Goal: Communication & Community: Answer question/provide support

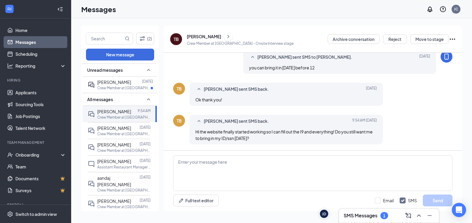
scroll to position [320, 0]
click at [248, 168] on textarea at bounding box center [312, 173] width 279 height 36
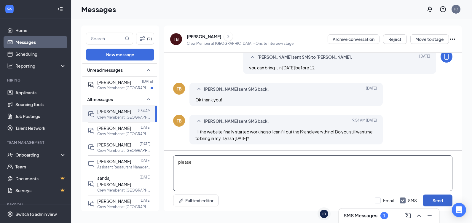
type textarea "please"
click at [435, 199] on button "Send" at bounding box center [438, 200] width 30 height 12
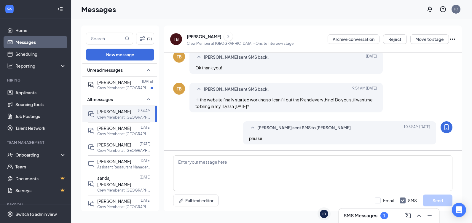
scroll to position [352, 0]
click at [115, 88] on p "Crew Member at [GEOGRAPHIC_DATA]" at bounding box center [123, 87] width 53 height 5
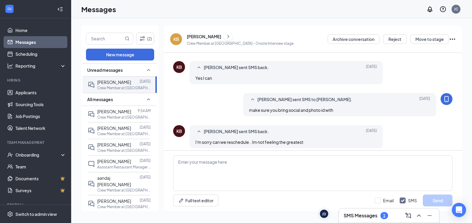
scroll to position [241, 0]
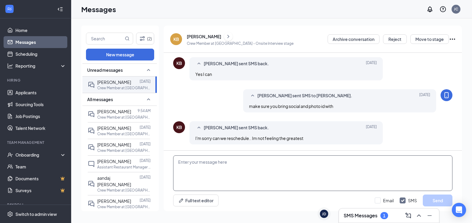
click at [200, 175] on textarea at bounding box center [312, 173] width 279 height 36
click at [231, 174] on textarea at bounding box center [312, 173] width 279 height 36
type textarea "yes"
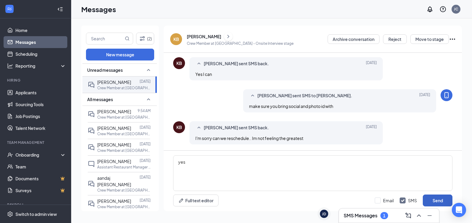
click at [425, 204] on button "Send" at bounding box center [438, 200] width 30 height 12
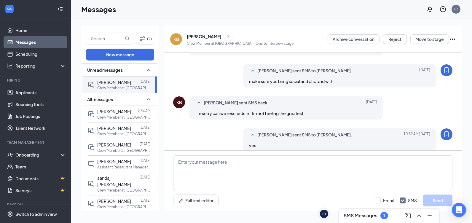
scroll to position [273, 0]
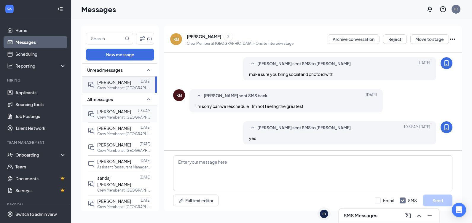
click at [113, 119] on p "Crew Member at [GEOGRAPHIC_DATA]" at bounding box center [123, 117] width 53 height 5
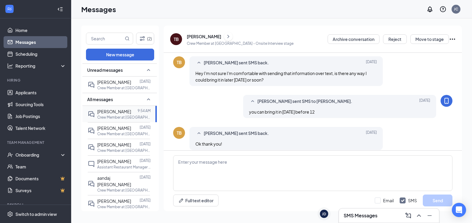
scroll to position [313, 0]
